Goal: Communication & Community: Answer question/provide support

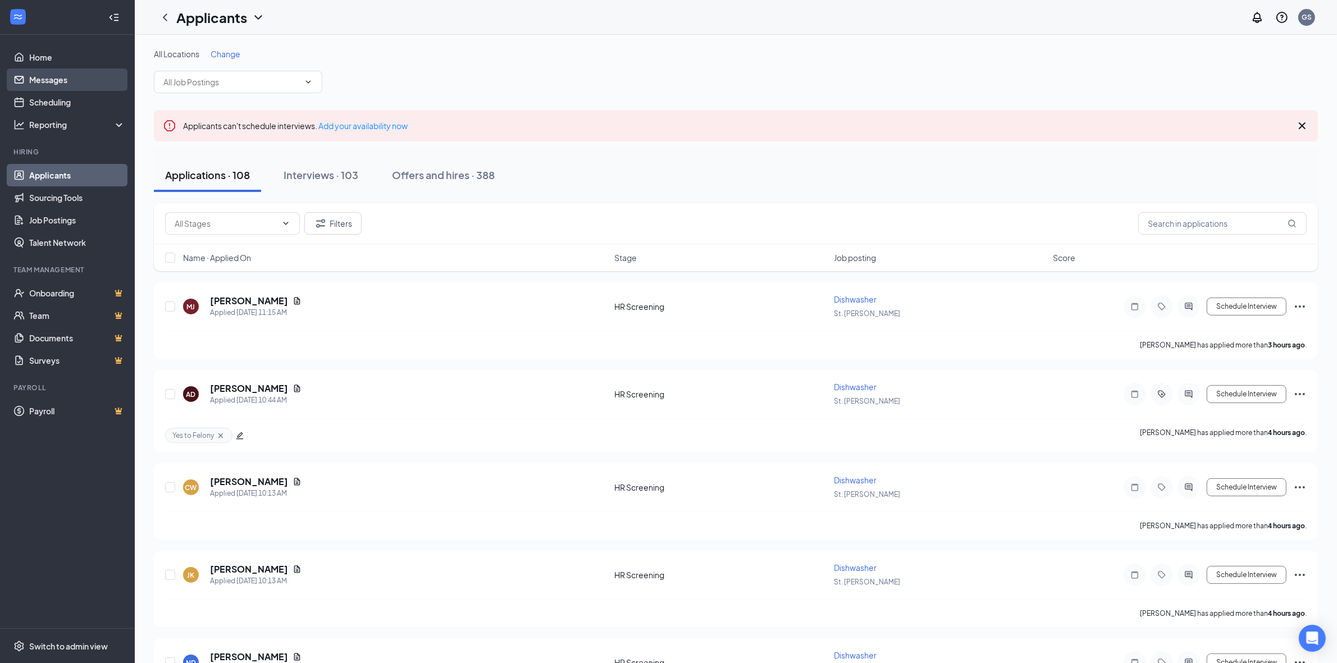
click at [41, 74] on link "Messages" at bounding box center [77, 80] width 96 height 22
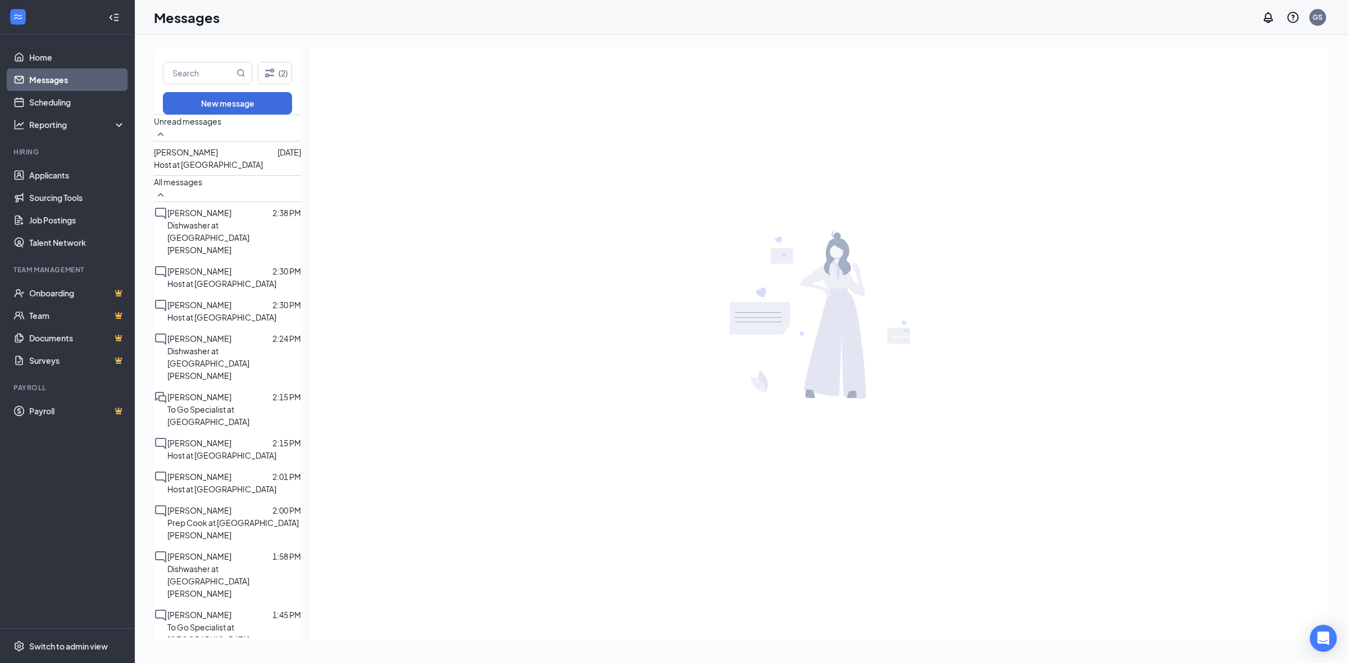
click at [216, 163] on p "Host at [GEOGRAPHIC_DATA]" at bounding box center [208, 164] width 109 height 12
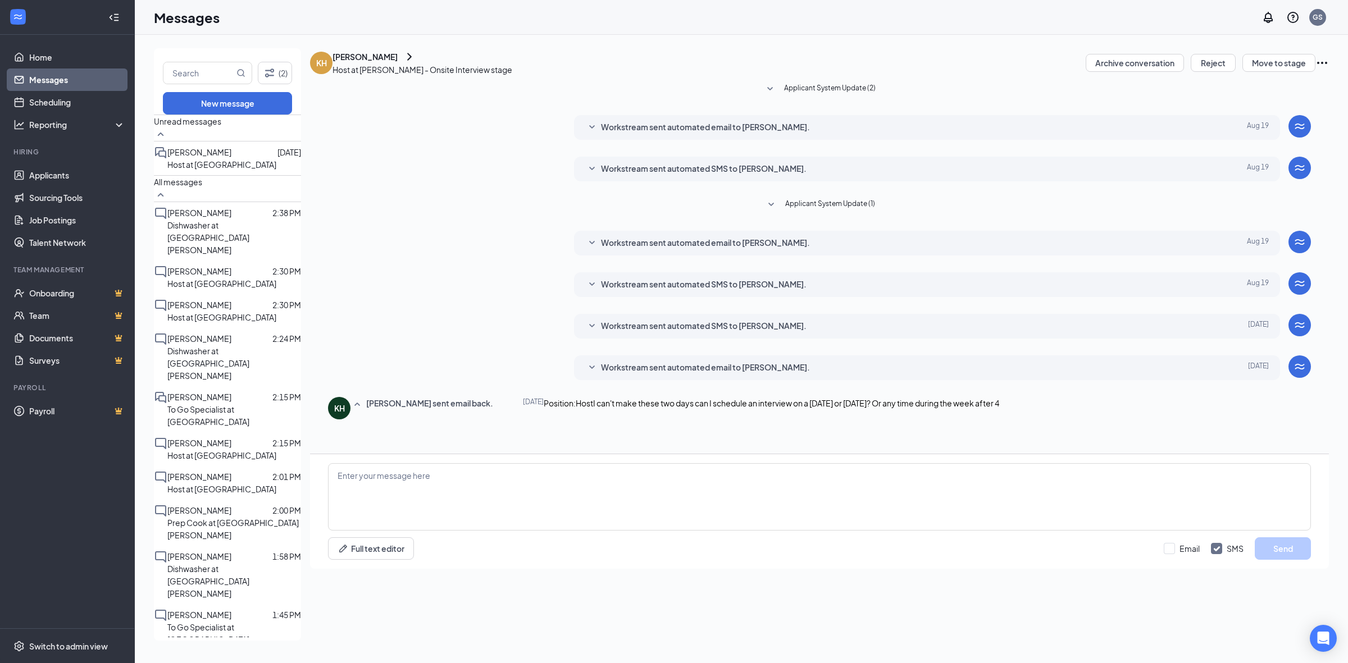
click at [741, 375] on span "Workstream sent automated email to [PERSON_NAME]." at bounding box center [705, 367] width 209 height 13
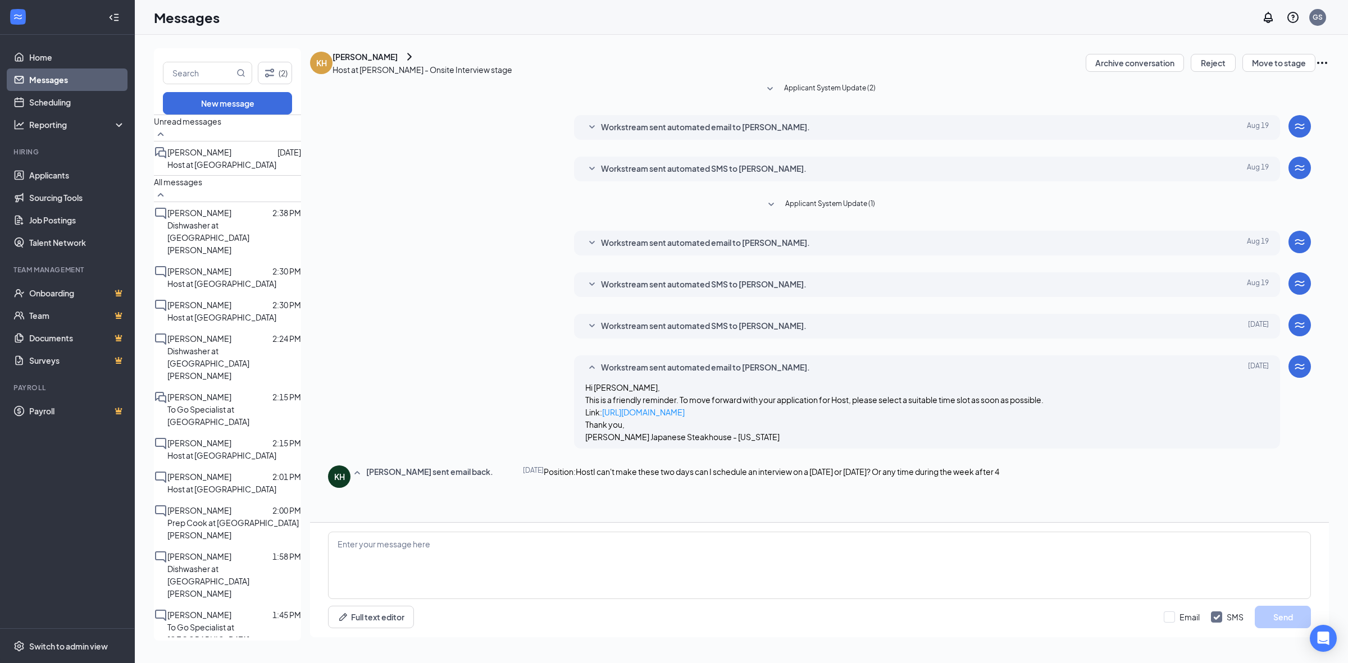
click at [722, 339] on div "Workstream sent automated SMS to [PERSON_NAME]. [DATE] Hi [PERSON_NAME], this i…" at bounding box center [927, 326] width 707 height 25
click at [717, 333] on span "Workstream sent automated SMS to [PERSON_NAME]." at bounding box center [704, 326] width 206 height 13
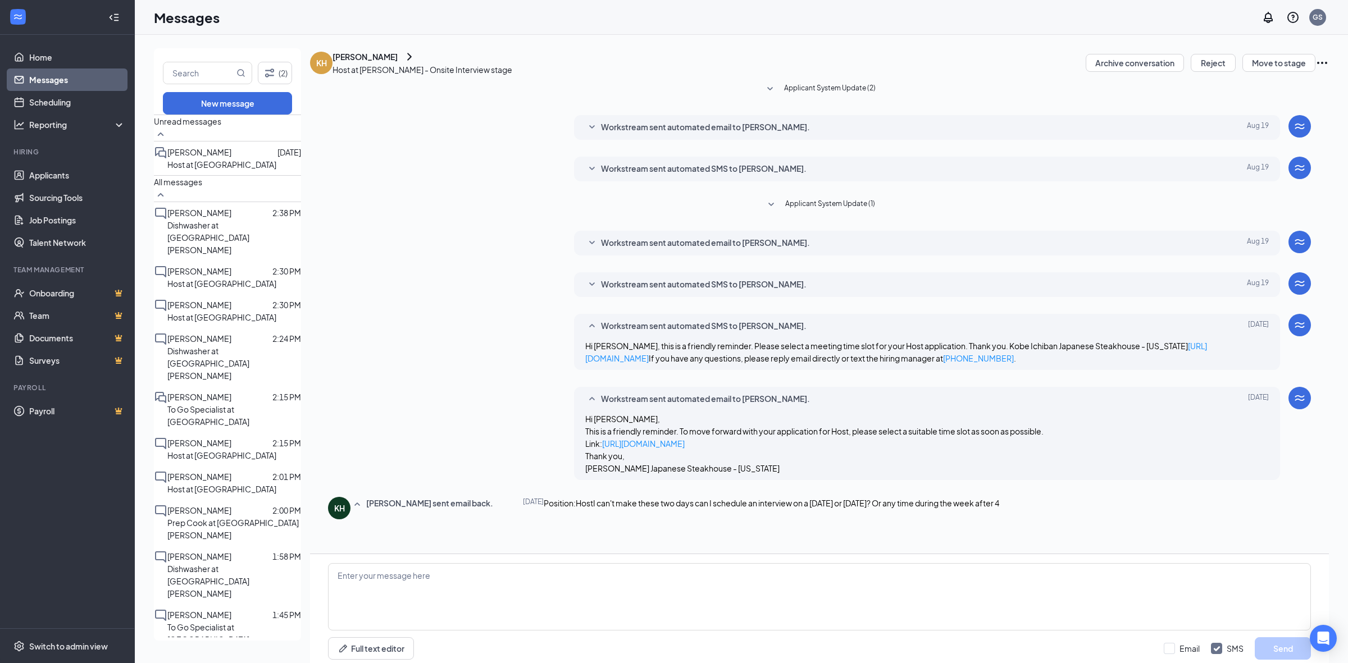
click at [703, 303] on div "Workstream sent automated SMS to [PERSON_NAME]. [DATE] Hello [PERSON_NAME], we'…" at bounding box center [819, 287] width 983 height 30
click at [690, 292] on span "Workstream sent automated SMS to [PERSON_NAME]." at bounding box center [704, 284] width 206 height 13
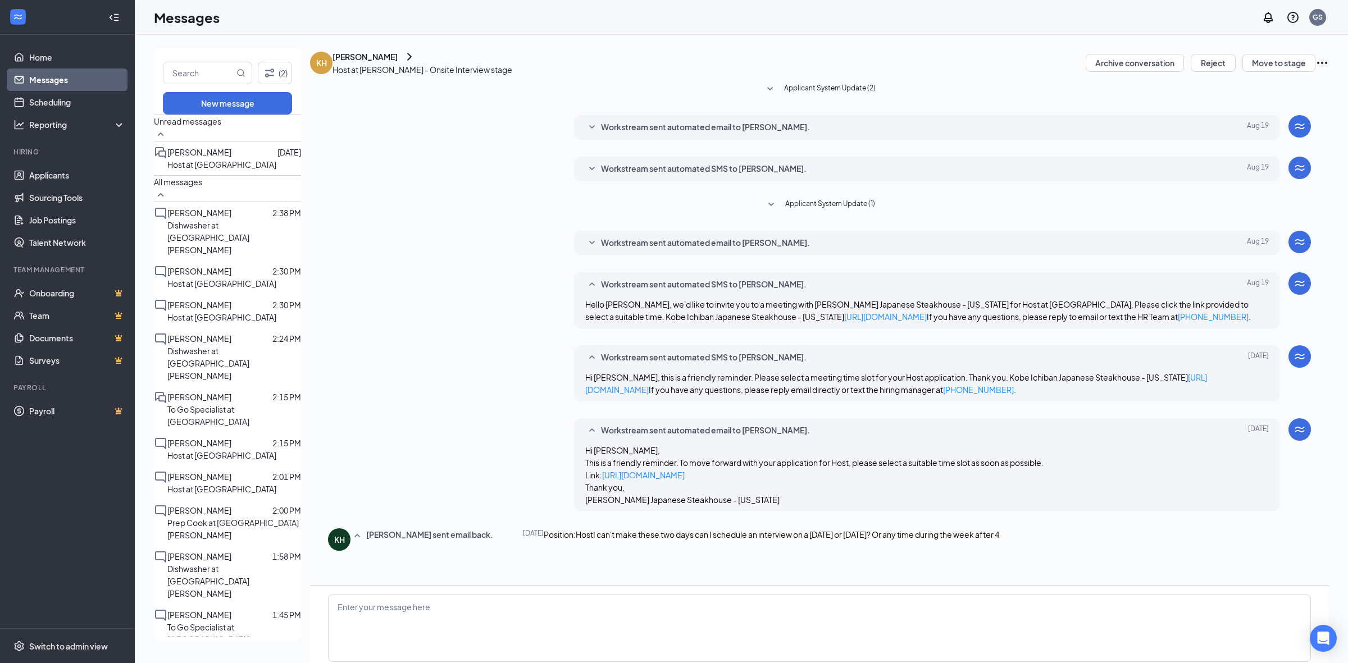
click at [663, 250] on span "Workstream sent automated email to [PERSON_NAME]." at bounding box center [705, 242] width 209 height 13
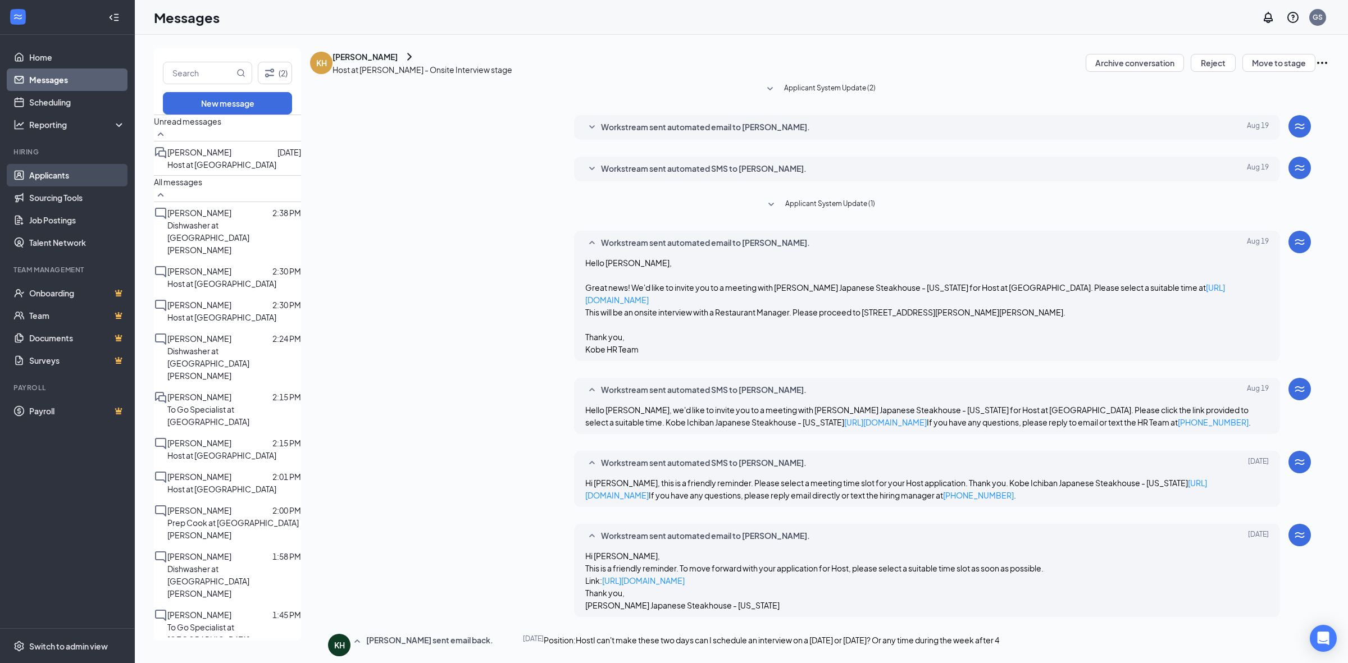
click at [48, 176] on link "Applicants" at bounding box center [77, 175] width 96 height 22
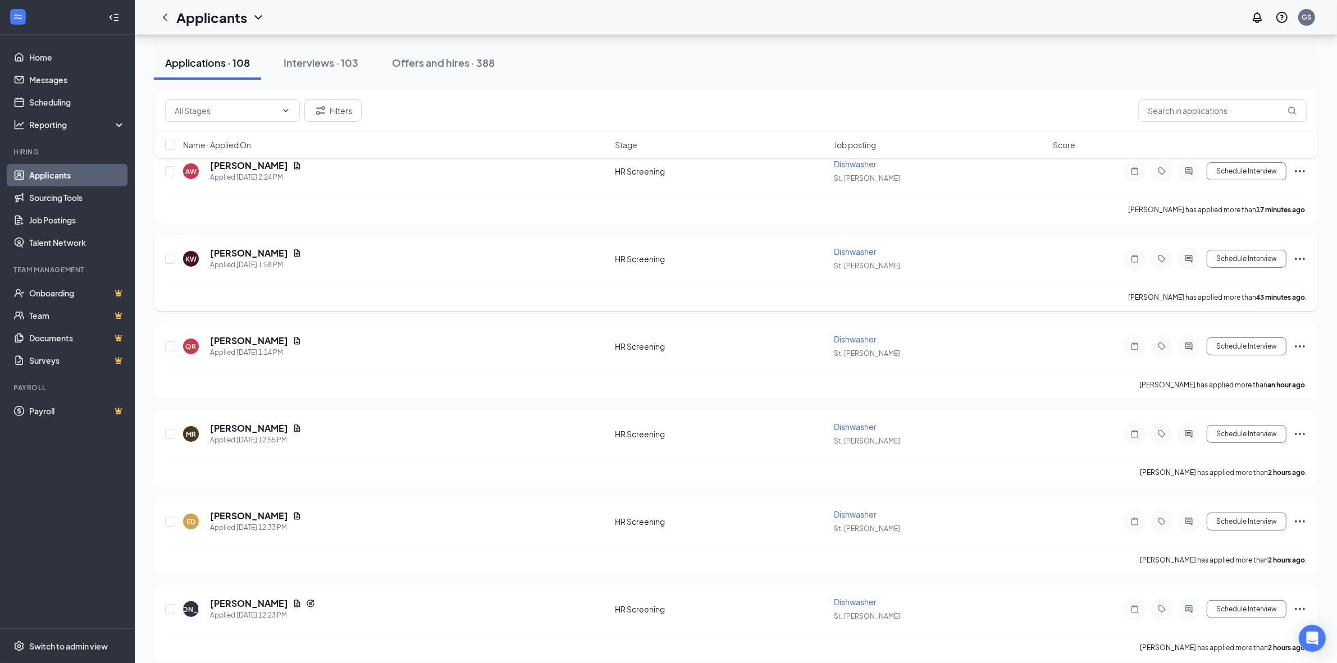
scroll to position [281, 0]
